Goal: Task Accomplishment & Management: Use online tool/utility

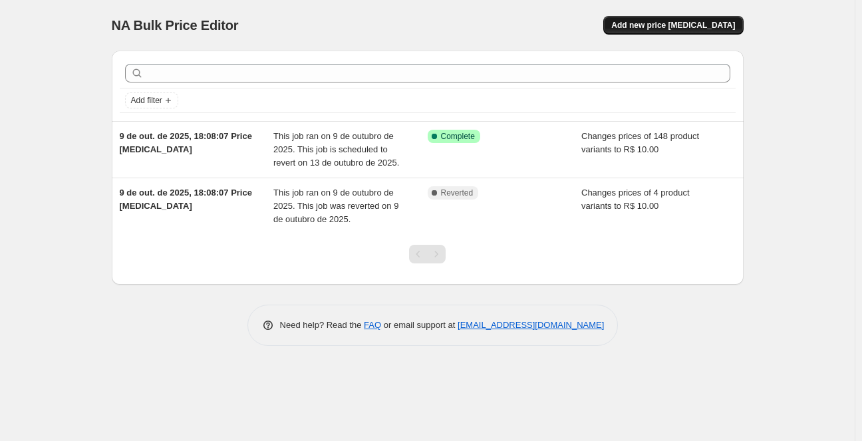
click at [660, 27] on span "Add new price change job" at bounding box center [674, 25] width 124 height 11
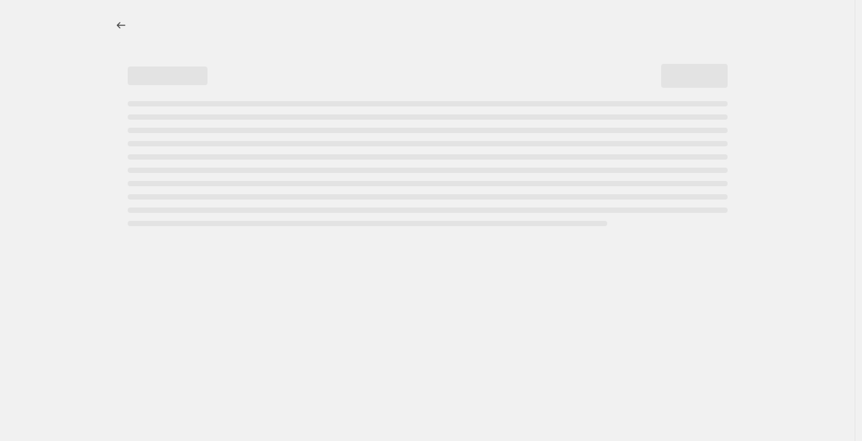
select select "percentage"
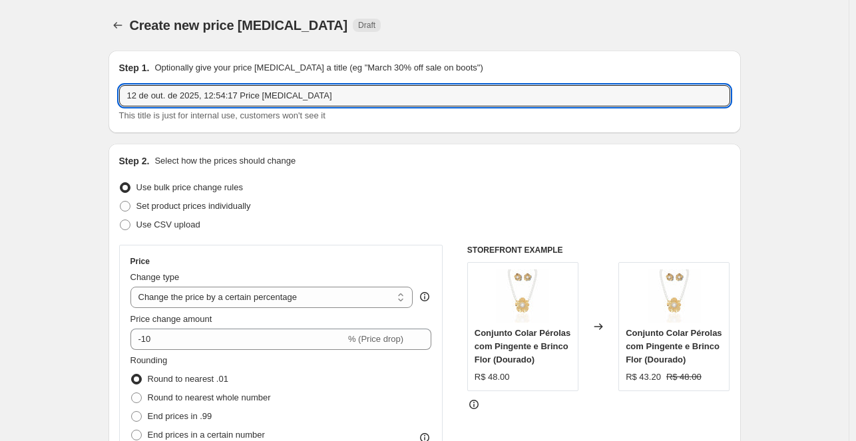
drag, startPoint x: 322, startPoint y: 94, endPoint x: 91, endPoint y: 101, distance: 231.0
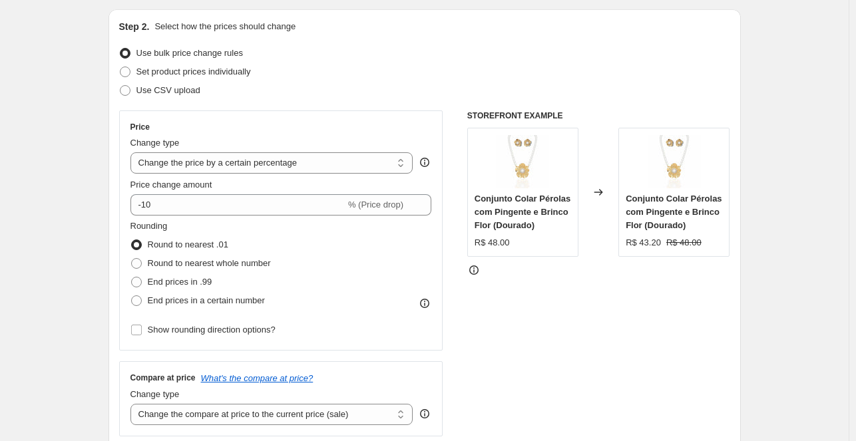
scroll to position [200, 0]
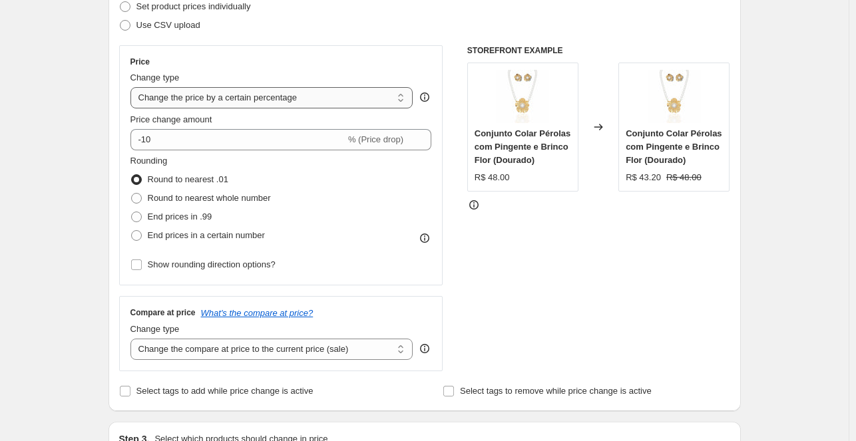
type input "Esquenta Black 30%"
click at [314, 95] on select "Change the price to a certain amount Change the price by a certain amount Chang…" at bounding box center [271, 97] width 283 height 21
click at [133, 87] on select "Change the price to a certain amount Change the price by a certain amount Chang…" at bounding box center [271, 97] width 283 height 21
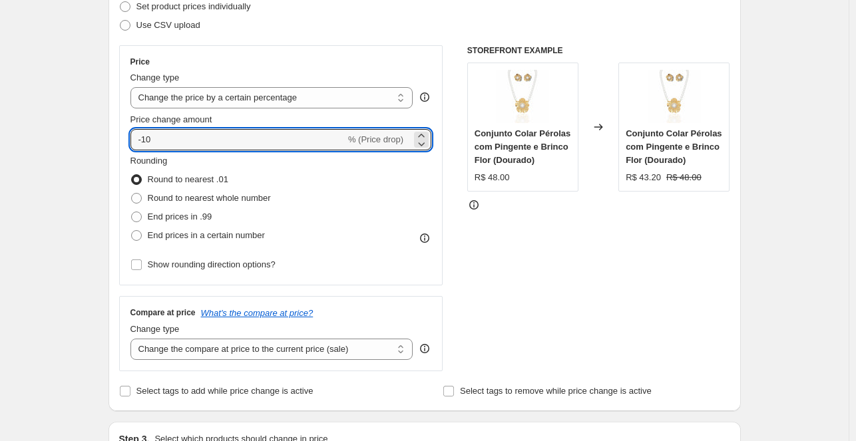
drag, startPoint x: 200, startPoint y: 143, endPoint x: 122, endPoint y: 134, distance: 78.3
click at [122, 134] on div "Price Change type Change the price to a certain amount Change the price by a ce…" at bounding box center [281, 165] width 324 height 240
type input "3"
type input "-30"
click at [141, 216] on span at bounding box center [136, 217] width 11 height 11
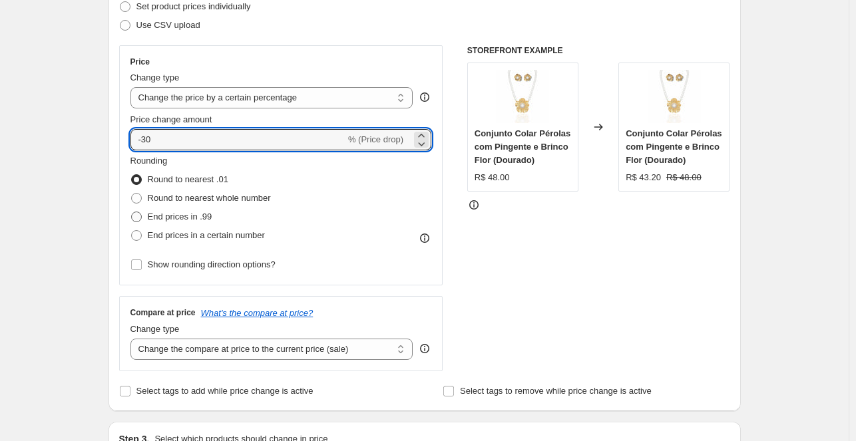
click at [132, 212] on input "End prices in .99" at bounding box center [131, 212] width 1 height 1
radio input "true"
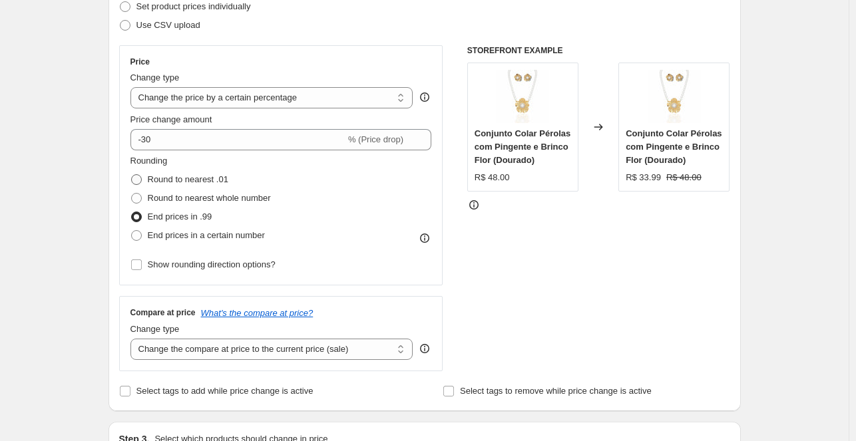
click at [138, 179] on span at bounding box center [136, 179] width 11 height 11
click at [132, 175] on input "Round to nearest .01" at bounding box center [131, 174] width 1 height 1
radio input "true"
click at [141, 215] on span at bounding box center [136, 217] width 11 height 11
click at [132, 212] on input "End prices in .99" at bounding box center [131, 212] width 1 height 1
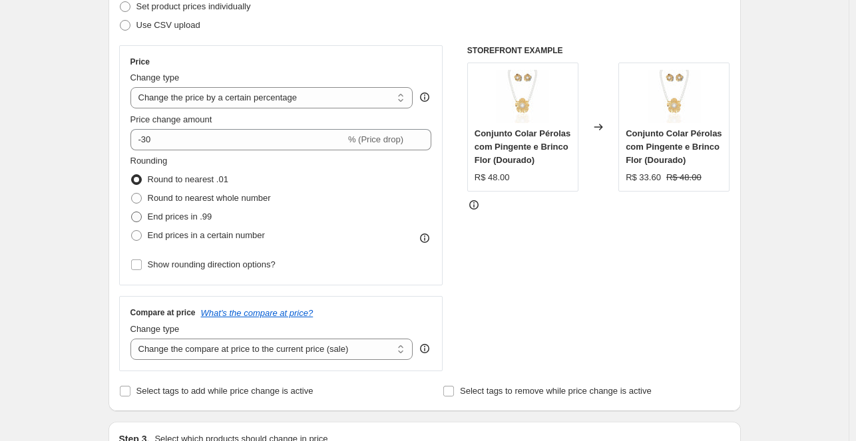
radio input "true"
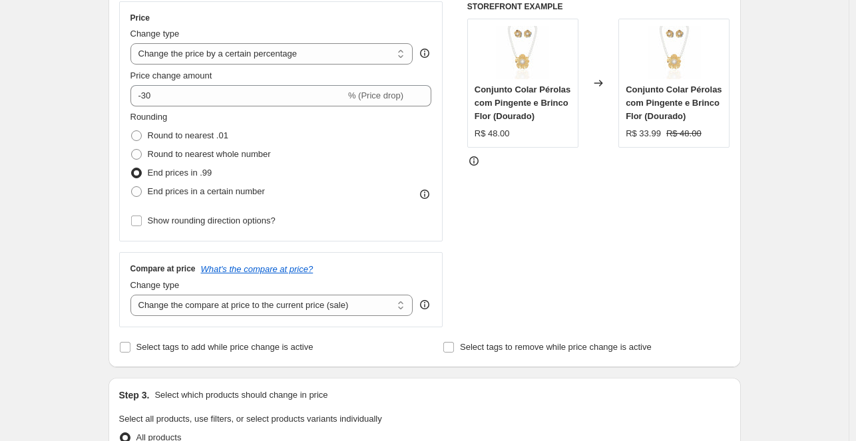
scroll to position [266, 0]
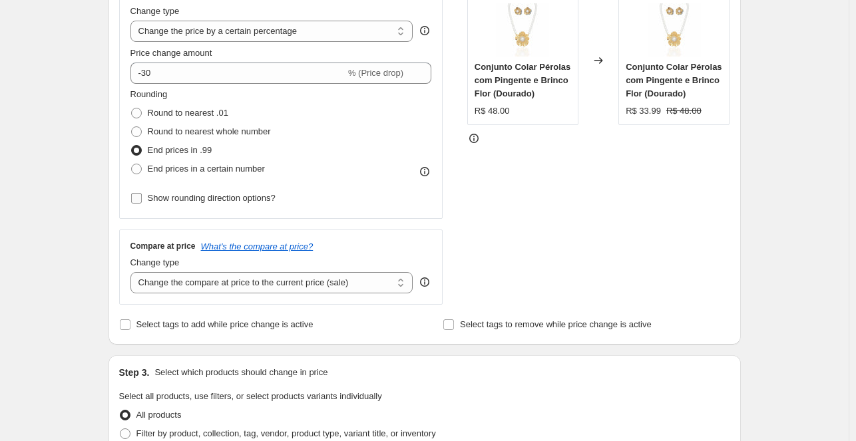
click at [137, 198] on input "Show rounding direction options?" at bounding box center [136, 198] width 11 height 11
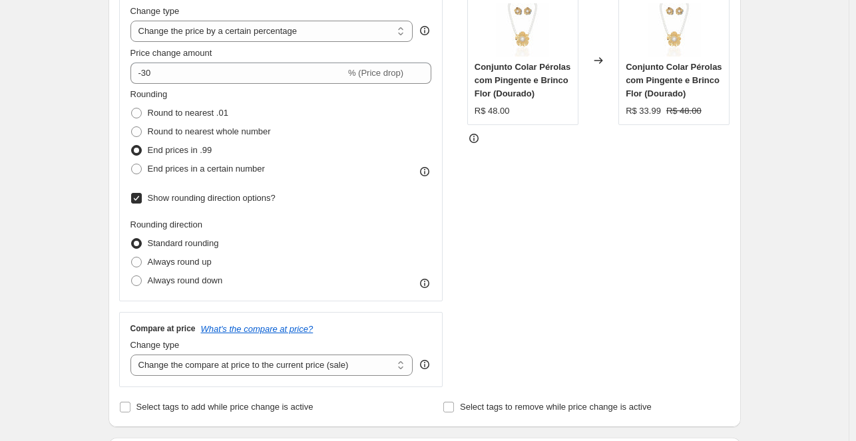
click at [139, 200] on input "Show rounding direction options?" at bounding box center [136, 198] width 11 height 11
checkbox input "false"
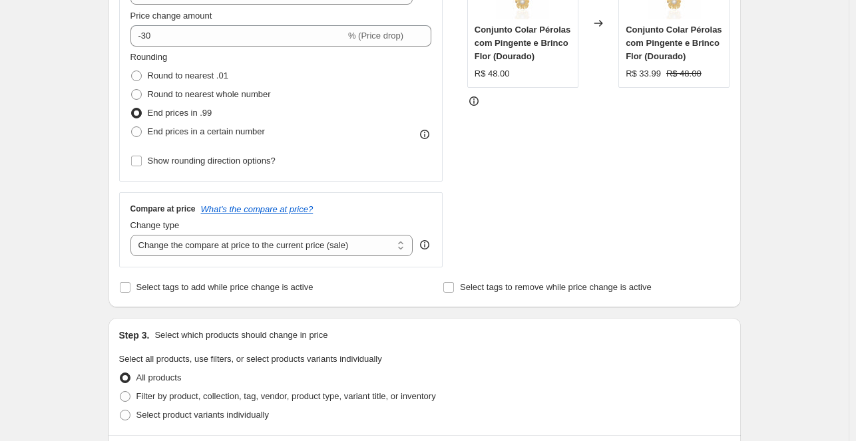
scroll to position [333, 0]
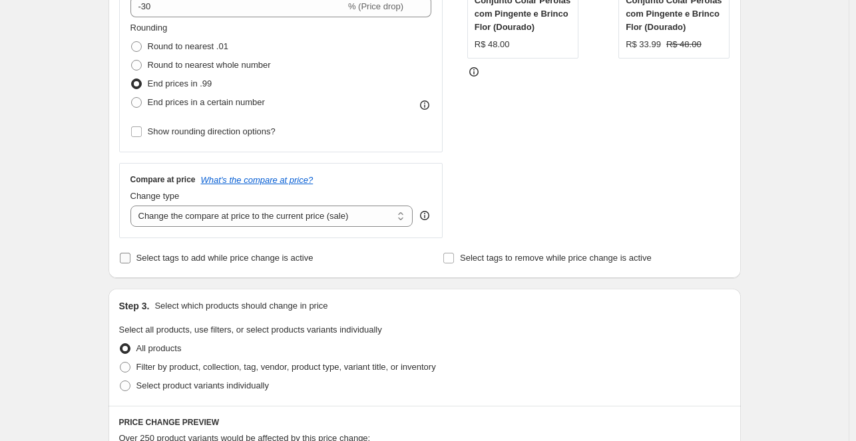
click at [126, 256] on input "Select tags to add while price change is active" at bounding box center [125, 258] width 11 height 11
checkbox input "true"
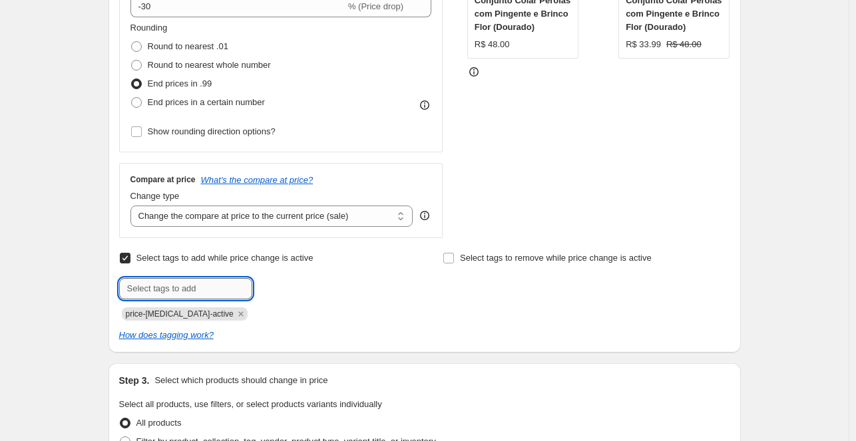
click at [153, 293] on input "text" at bounding box center [185, 288] width 133 height 21
click at [166, 287] on input "text" at bounding box center [185, 288] width 133 height 21
click at [454, 258] on input "Select tags to remove while price change is active" at bounding box center [448, 258] width 11 height 11
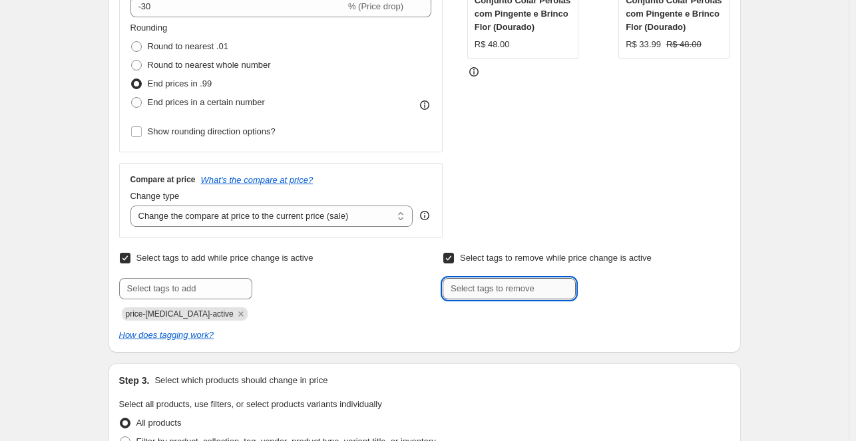
click at [490, 295] on input "text" at bounding box center [509, 288] width 133 height 21
click at [451, 257] on input "Select tags to remove while price change is active" at bounding box center [448, 258] width 11 height 11
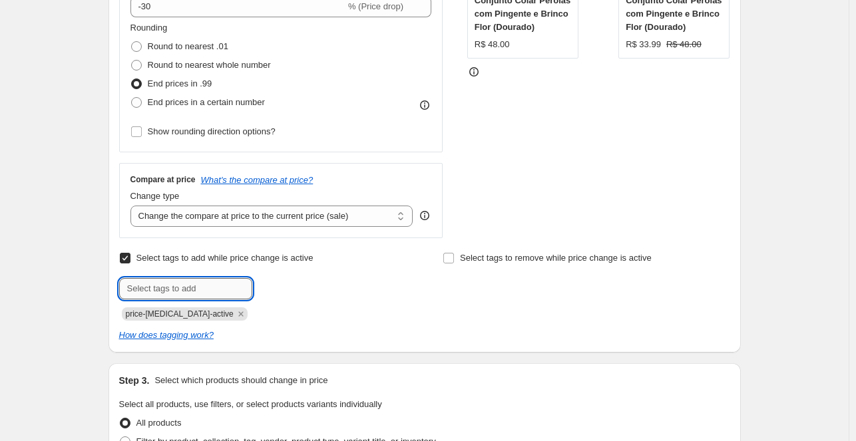
click at [198, 289] on input "text" at bounding box center [185, 288] width 133 height 21
click at [183, 316] on span "price-change-job-active" at bounding box center [180, 313] width 108 height 9
click at [181, 281] on input "text" at bounding box center [185, 288] width 133 height 21
click at [351, 315] on div "price-change-job-active" at bounding box center [262, 313] width 287 height 16
click at [453, 258] on input "Select tags to remove while price change is active" at bounding box center [448, 258] width 11 height 11
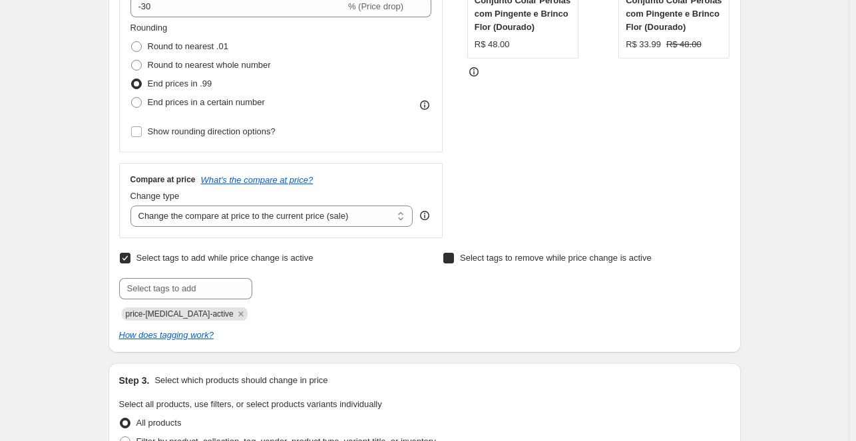
checkbox input "true"
click at [459, 290] on input "text" at bounding box center [509, 288] width 133 height 21
click at [490, 294] on input "text" at bounding box center [509, 288] width 133 height 21
click at [524, 291] on input "text" at bounding box center [509, 288] width 133 height 21
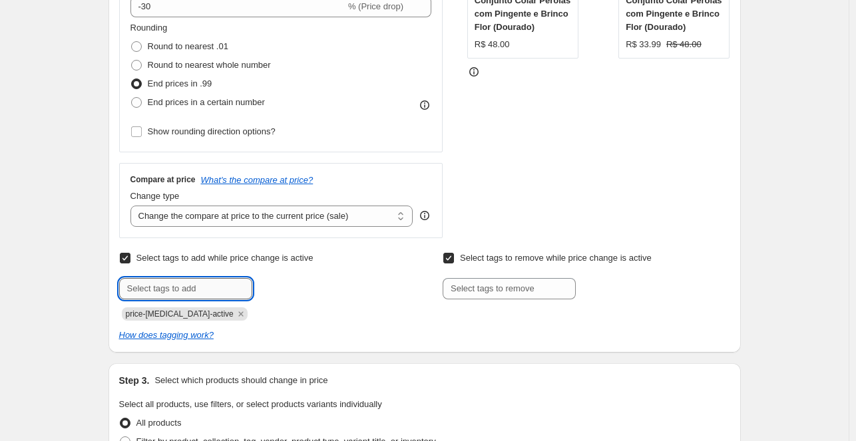
click at [200, 292] on input "text" at bounding box center [185, 288] width 133 height 21
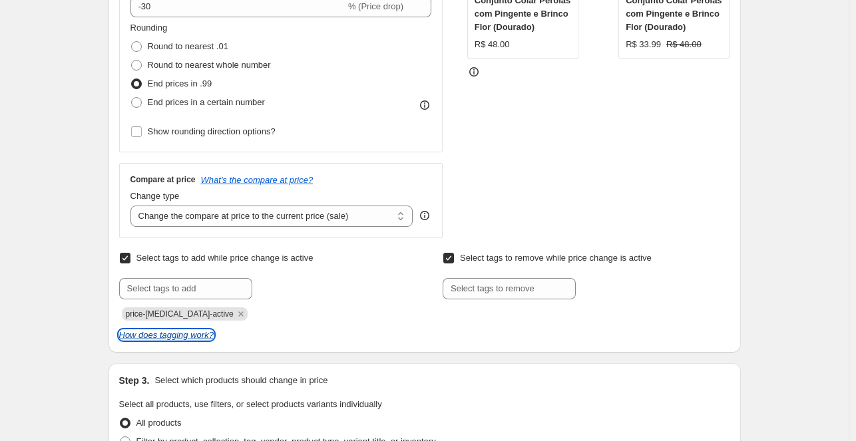
click at [187, 337] on icon "How does tagging work?" at bounding box center [166, 335] width 94 height 10
drag, startPoint x: 128, startPoint y: 315, endPoint x: 214, endPoint y: 310, distance: 85.3
click at [214, 310] on span "price-change-job-active" at bounding box center [185, 313] width 126 height 13
copy span "price-change-job-active"
click at [127, 257] on input "Select tags to add while price change is active" at bounding box center [125, 258] width 11 height 11
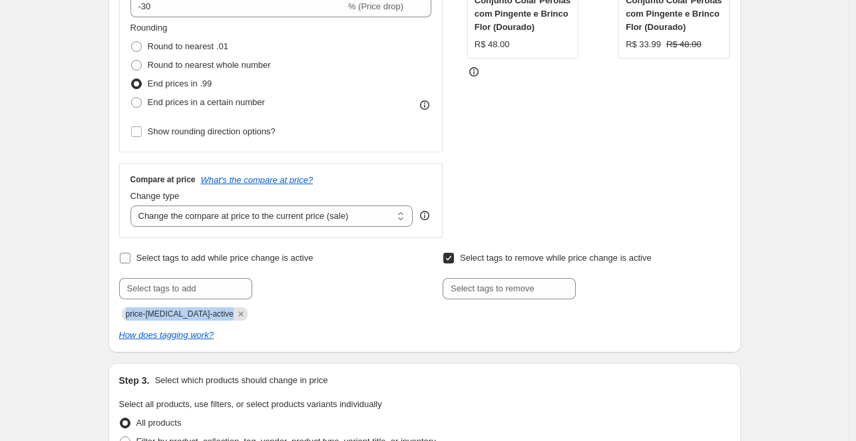
checkbox input "false"
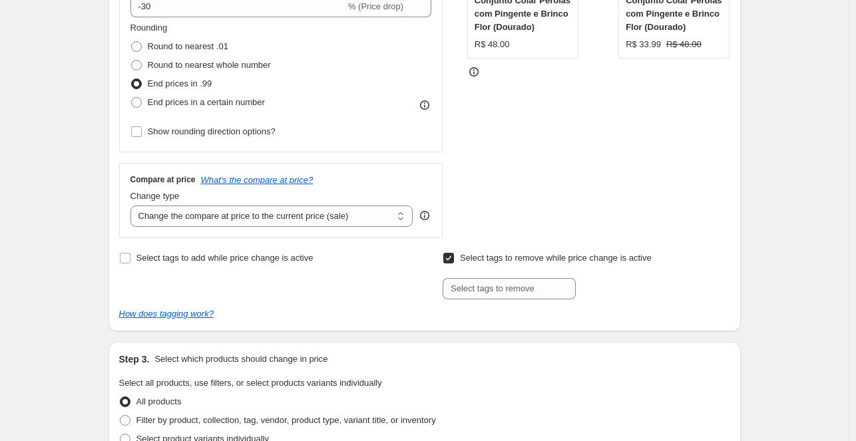
click at [454, 259] on input "Select tags to remove while price change is active" at bounding box center [448, 258] width 11 height 11
checkbox input "false"
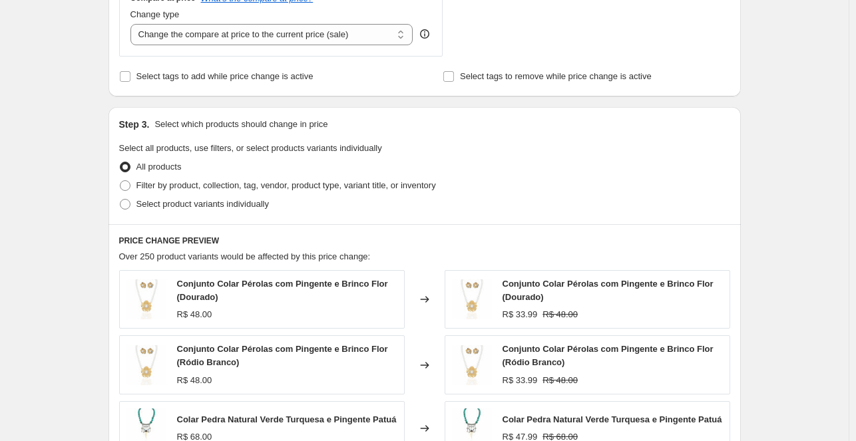
scroll to position [532, 0]
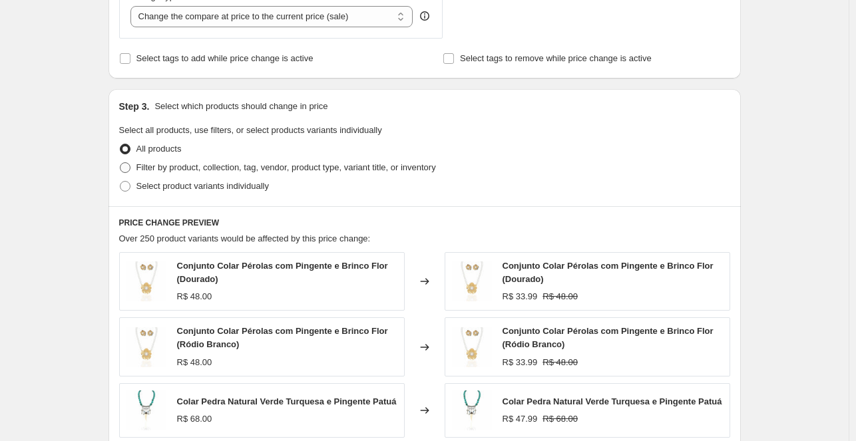
click at [128, 168] on span at bounding box center [125, 167] width 11 height 11
click at [120, 163] on input "Filter by product, collection, tag, vendor, product type, variant title, or inv…" at bounding box center [120, 162] width 1 height 1
radio input "true"
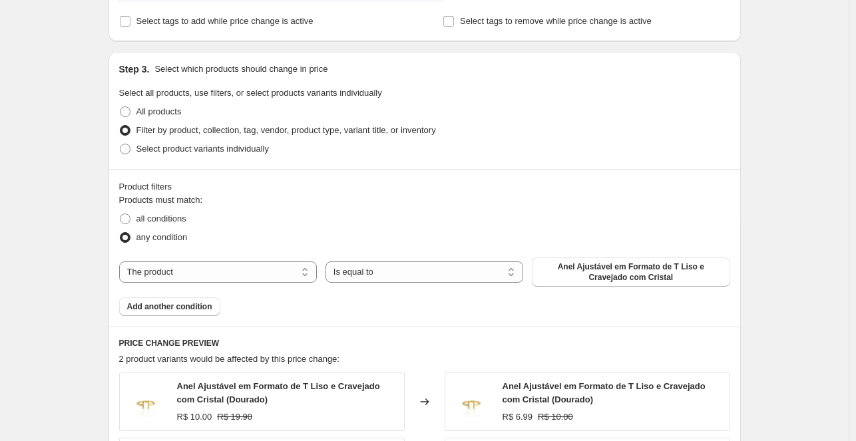
scroll to position [599, 0]
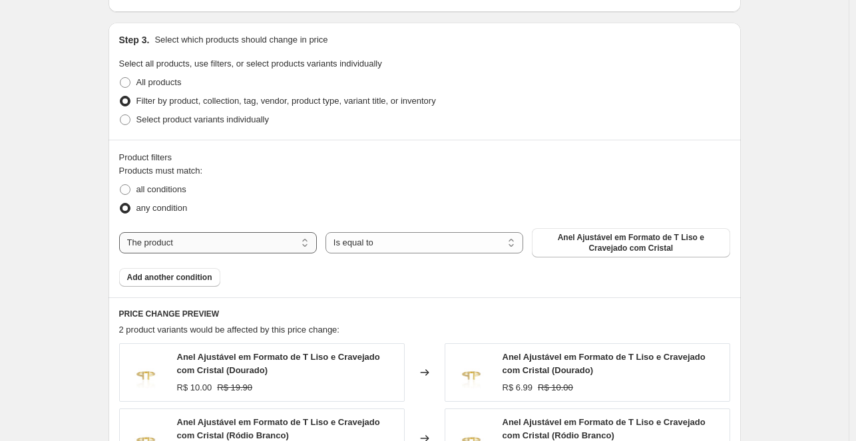
click at [232, 246] on select "The product The product's collection The product's vendor The product's status …" at bounding box center [218, 242] width 198 height 21
select select "collection"
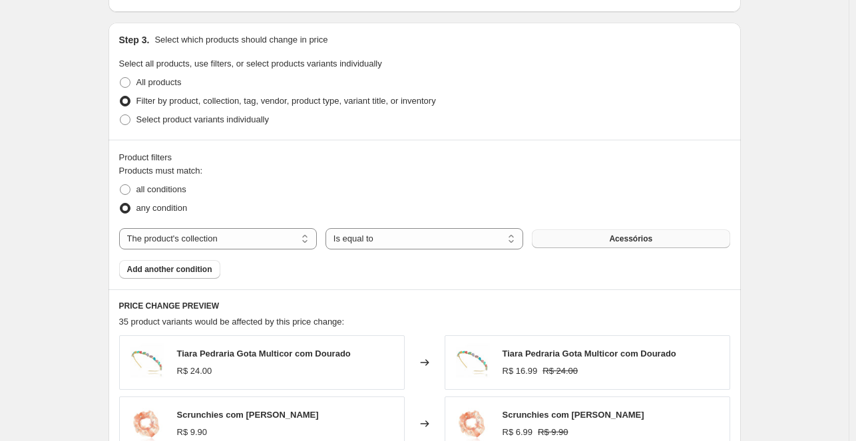
click at [638, 240] on span "Acessórios" at bounding box center [630, 239] width 43 height 11
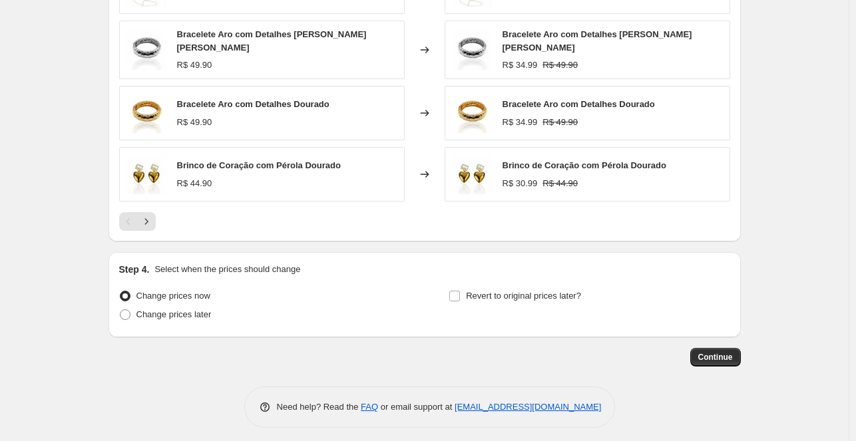
scroll to position [1037, 0]
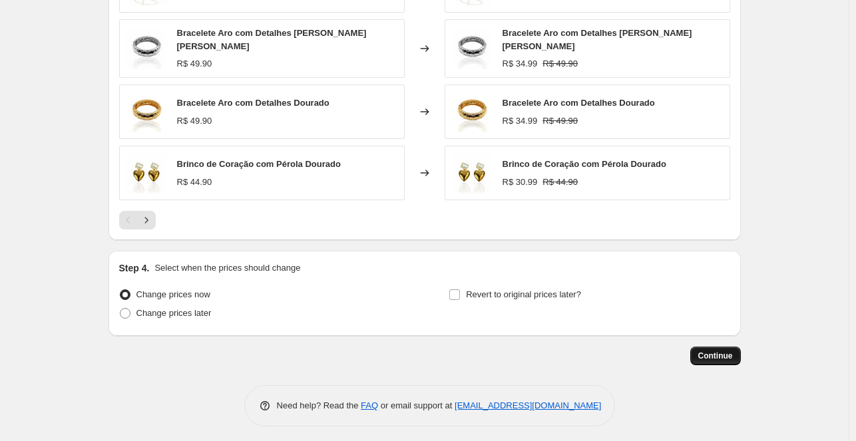
click at [711, 351] on span "Continue" at bounding box center [715, 356] width 35 height 11
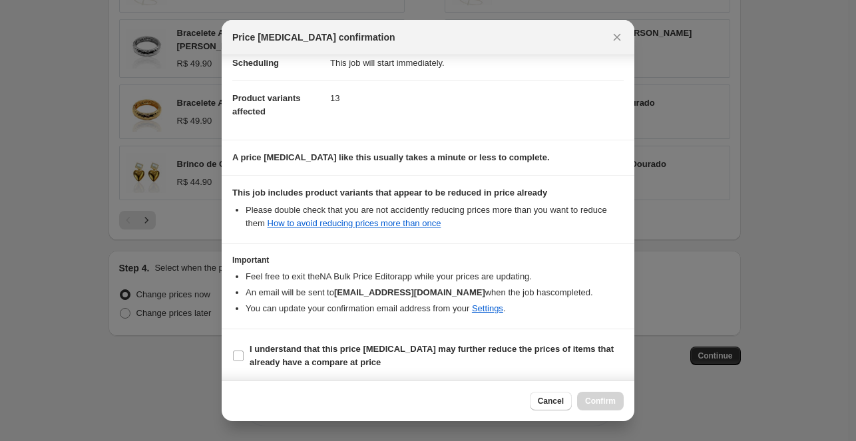
scroll to position [117, 0]
click at [240, 355] on input "I understand that this price change job may further reduce the prices of items …" at bounding box center [238, 356] width 11 height 11
checkbox input "true"
click at [601, 400] on span "Confirm" at bounding box center [600, 401] width 31 height 11
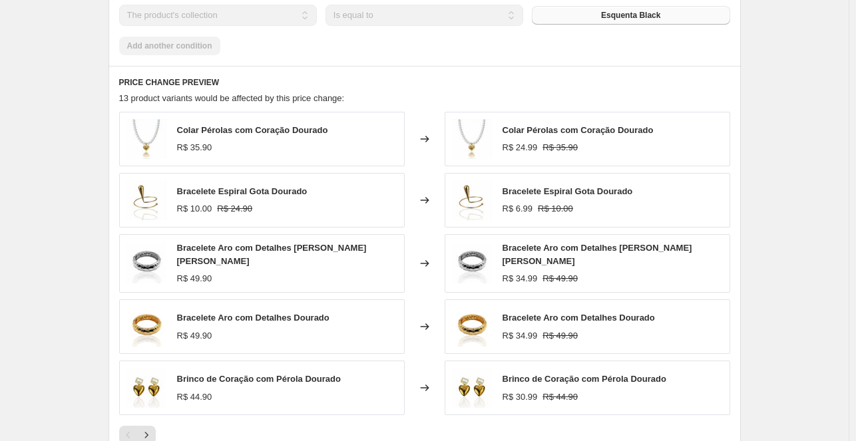
scroll to position [739, 0]
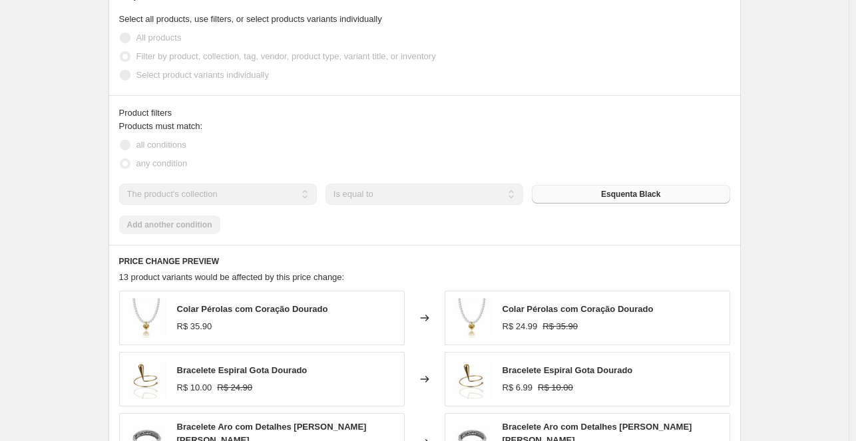
select select "percentage"
select select "collection"
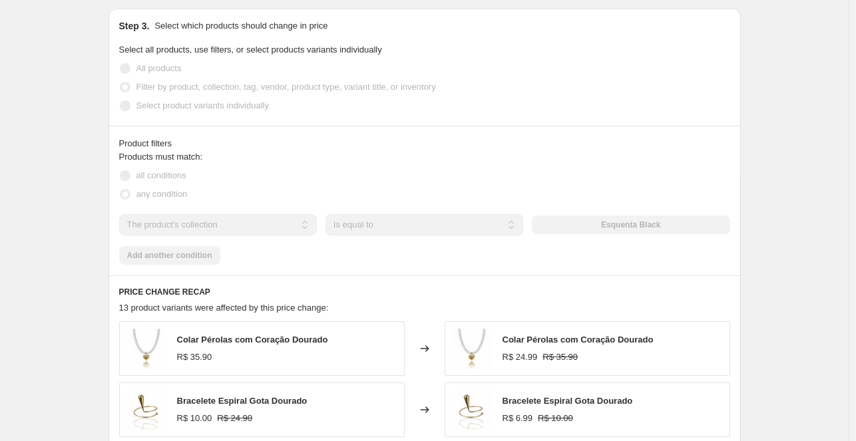
scroll to position [0, 0]
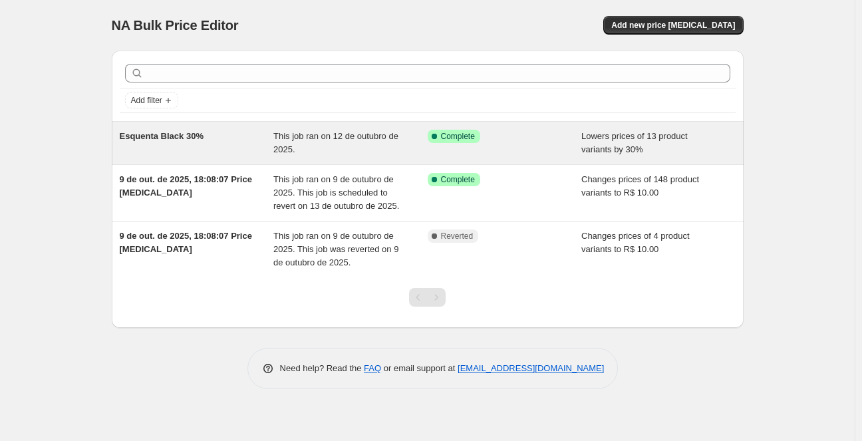
click at [452, 134] on span "Complete" at bounding box center [458, 136] width 34 height 11
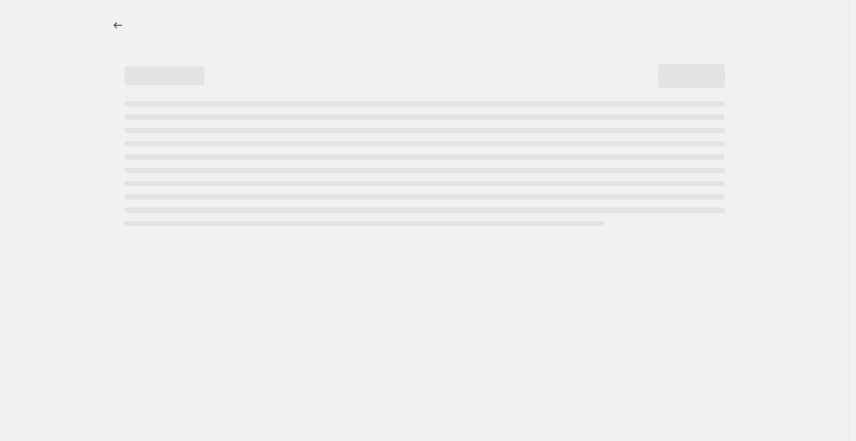
select select "percentage"
select select "collection"
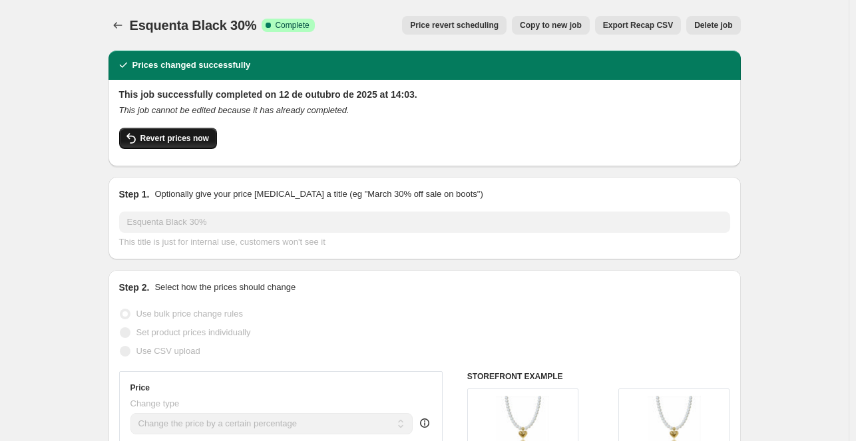
click at [178, 142] on span "Revert prices now" at bounding box center [174, 138] width 69 height 11
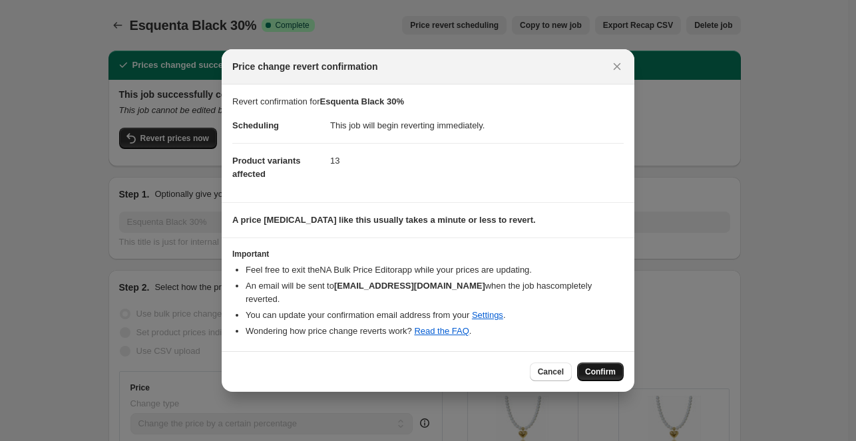
click at [591, 368] on span "Confirm" at bounding box center [600, 372] width 31 height 11
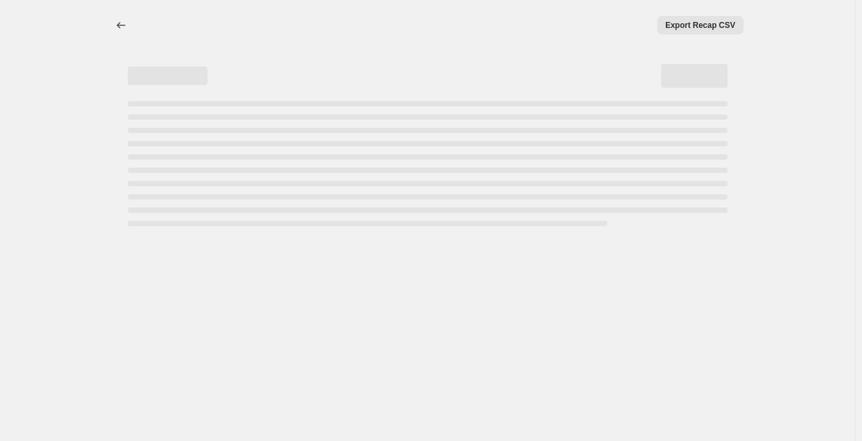
select select "percentage"
select select "collection"
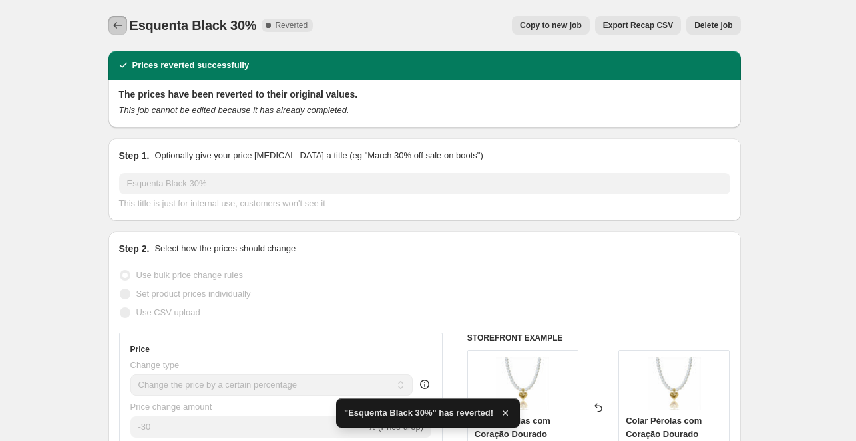
click at [123, 26] on icon "Price change jobs" at bounding box center [117, 25] width 13 height 13
